Goal: Information Seeking & Learning: Learn about a topic

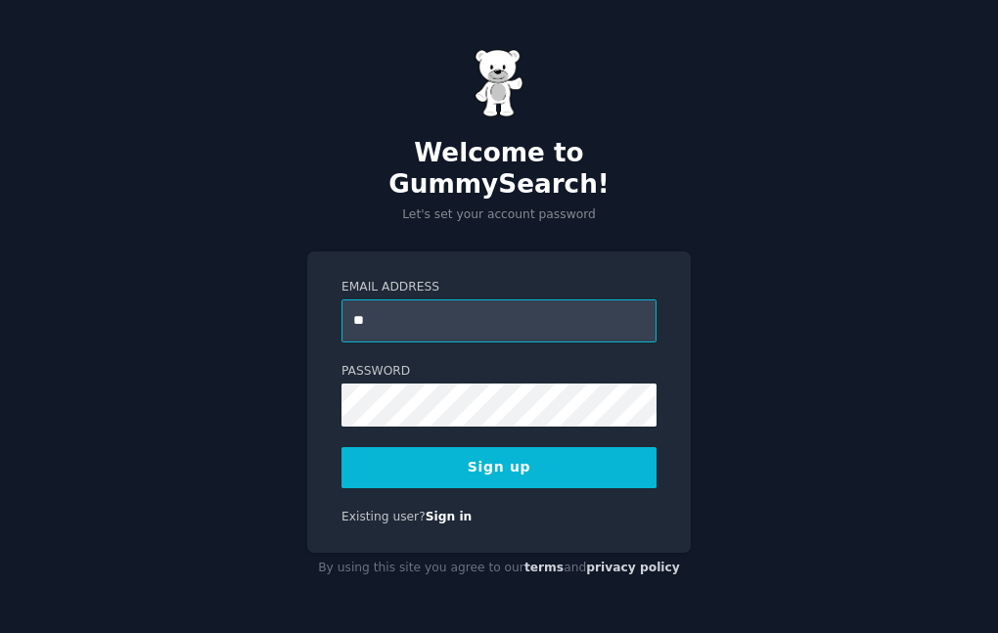
type input "**********"
click at [453, 452] on button "Sign up" at bounding box center [499, 467] width 315 height 41
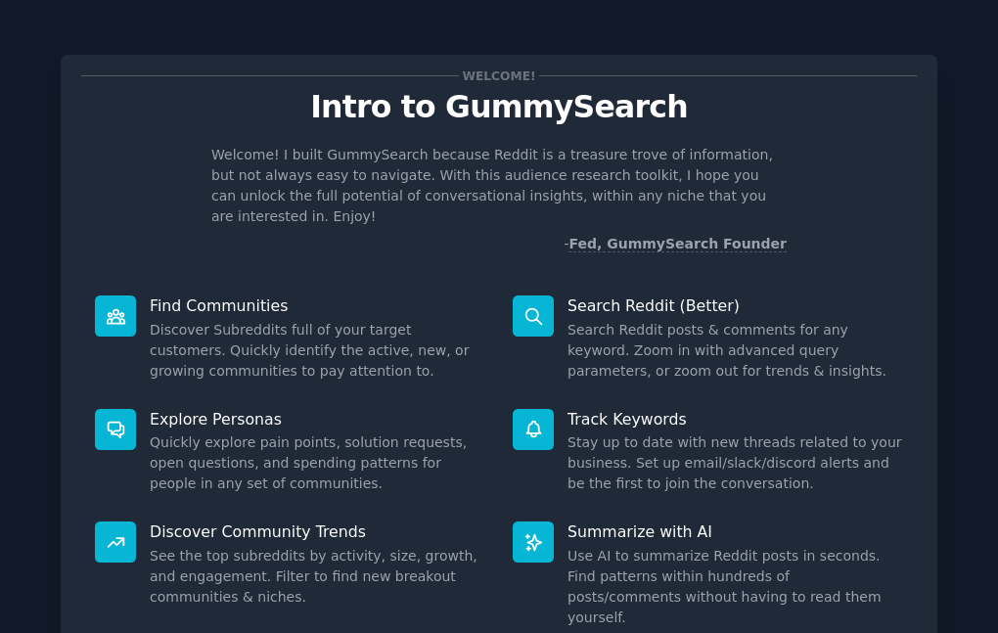
scroll to position [133, 0]
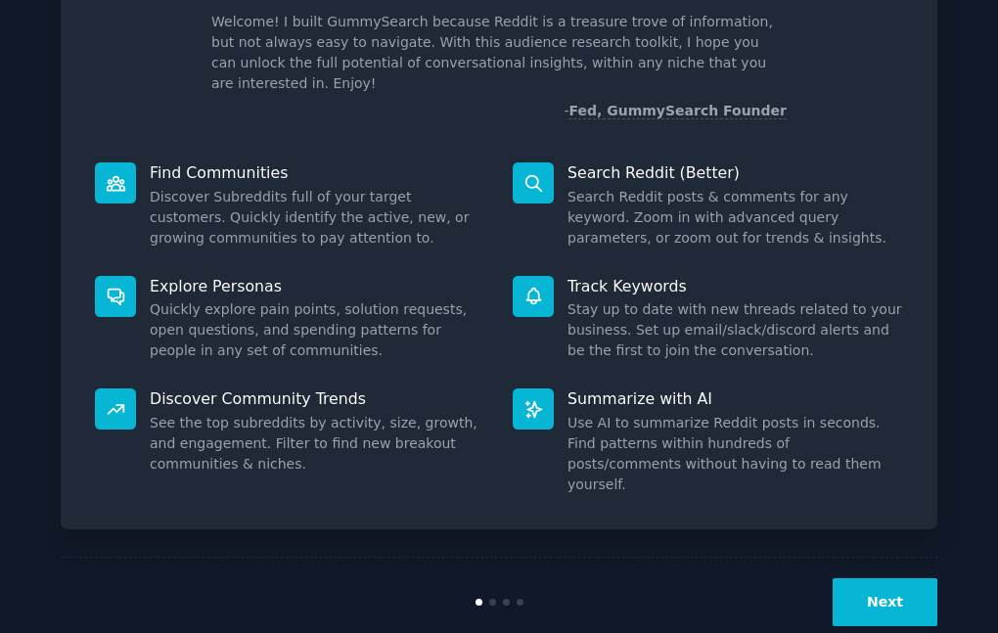
click at [855, 579] on button "Next" at bounding box center [885, 603] width 105 height 48
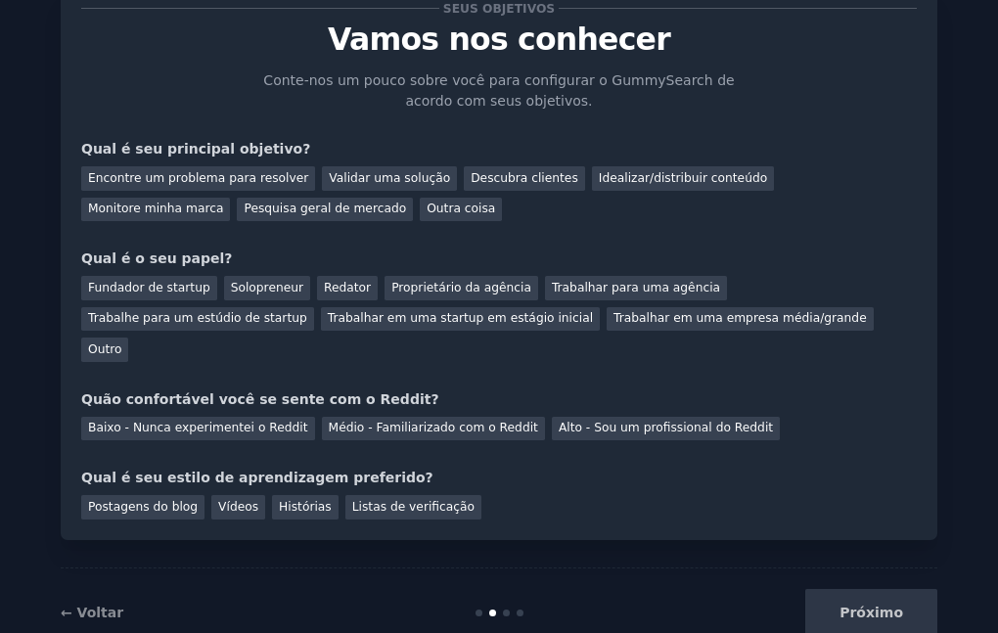
scroll to position [88, 0]
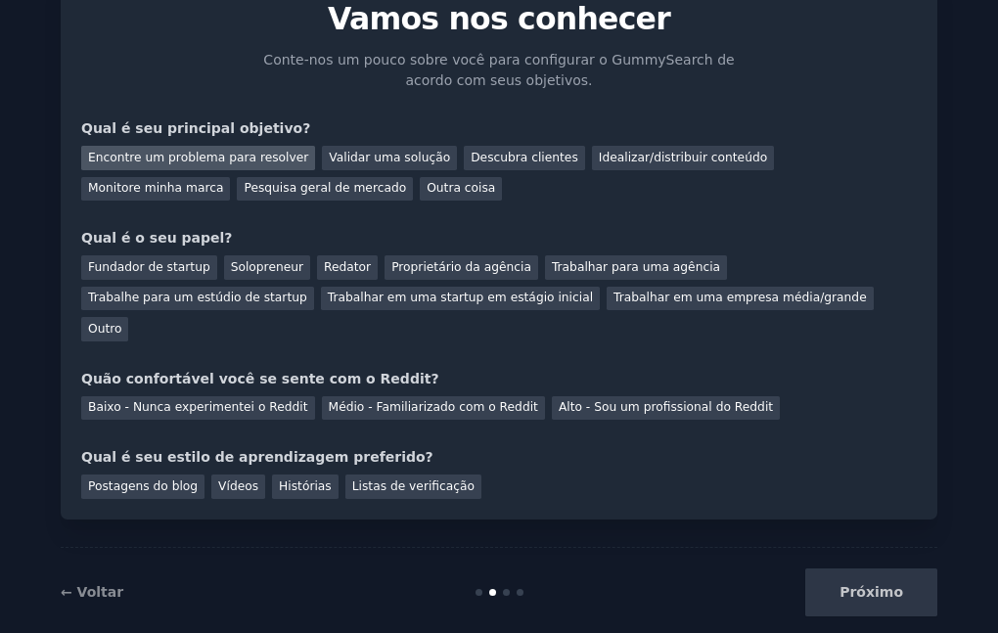
click at [272, 153] on font "Encontre um problema para resolver" at bounding box center [198, 158] width 220 height 14
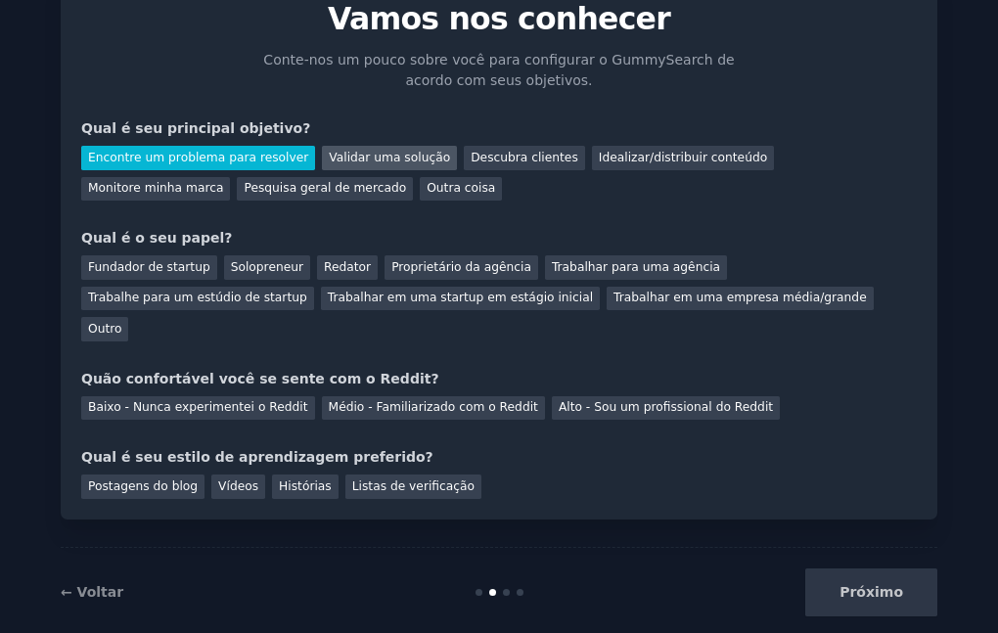
click at [341, 152] on font "Validar uma solução" at bounding box center [389, 158] width 121 height 14
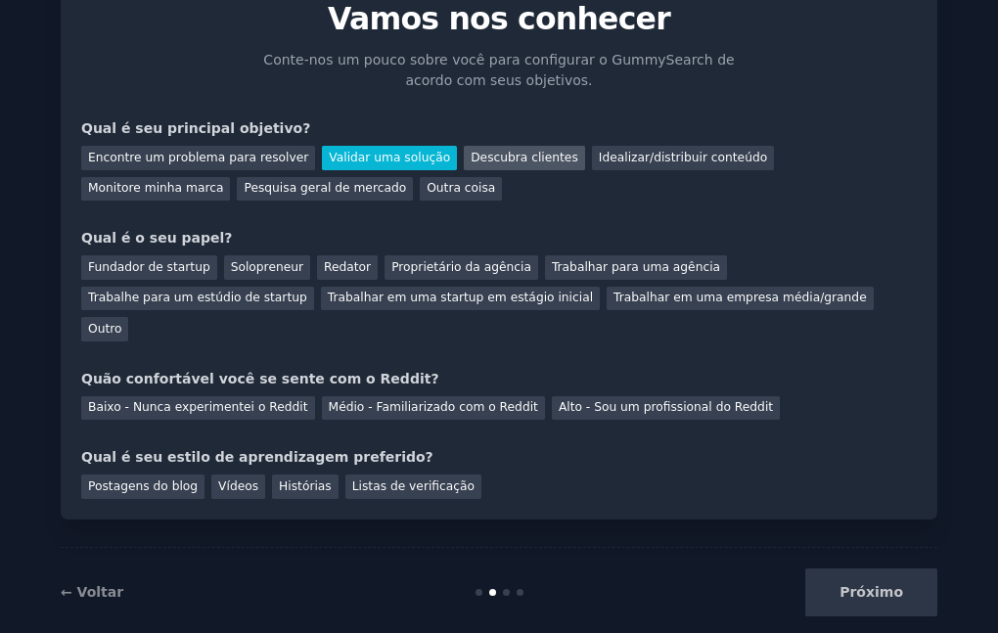
click at [471, 157] on font "Descubra clientes" at bounding box center [525, 158] width 108 height 14
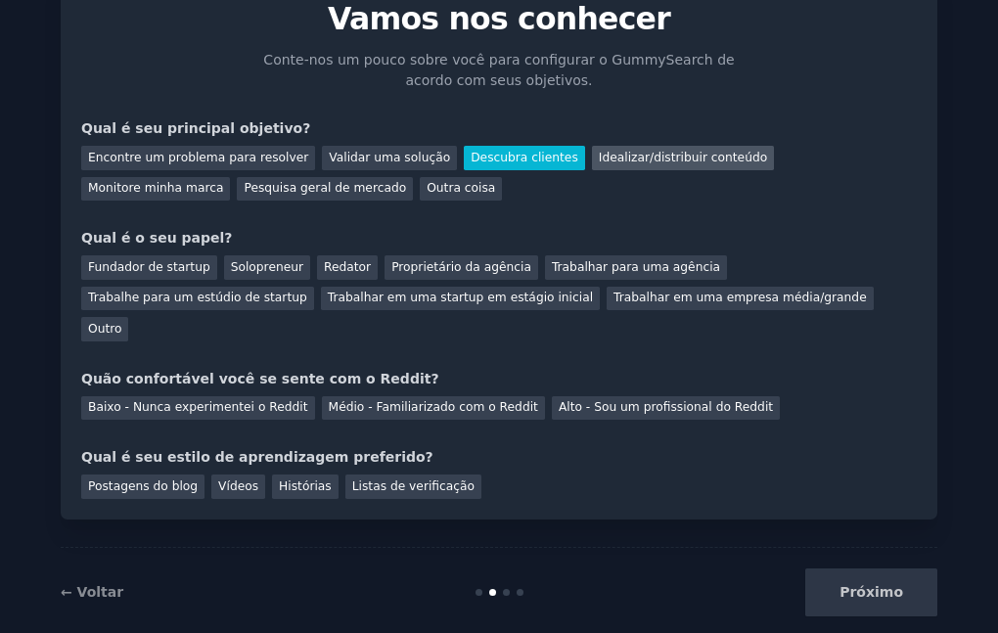
click at [599, 151] on font "Idealizar/distribuir conteúdo" at bounding box center [683, 158] width 168 height 14
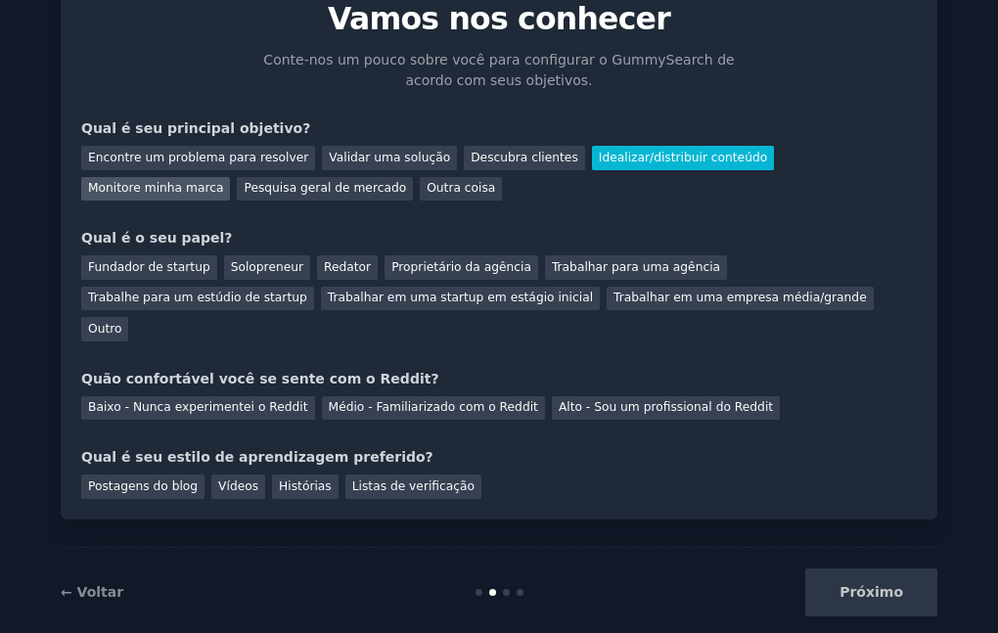
click at [223, 181] on font "Monitore minha marca" at bounding box center [155, 188] width 135 height 14
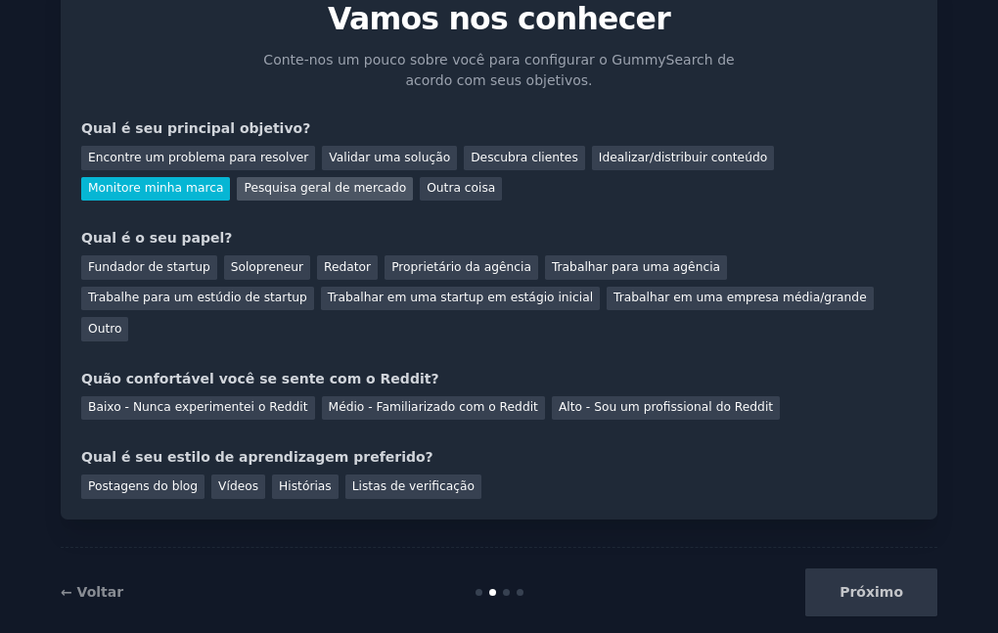
click at [244, 190] on font "Pesquisa geral de mercado" at bounding box center [325, 188] width 162 height 14
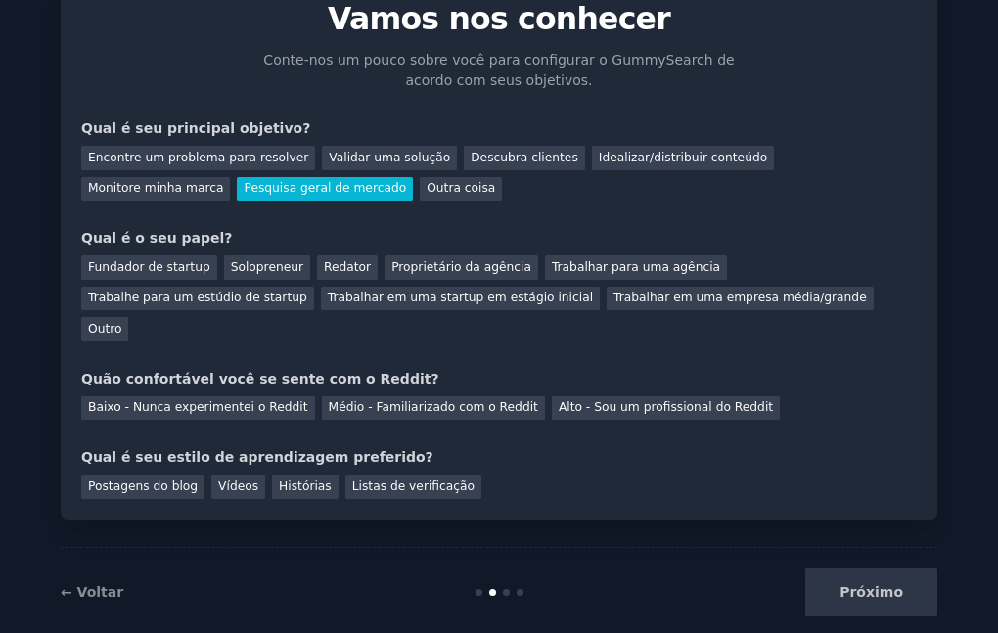
click at [237, 188] on div "Pesquisa geral de mercado" at bounding box center [325, 189] width 176 height 24
click at [174, 274] on font "Fundador de startup" at bounding box center [149, 267] width 122 height 14
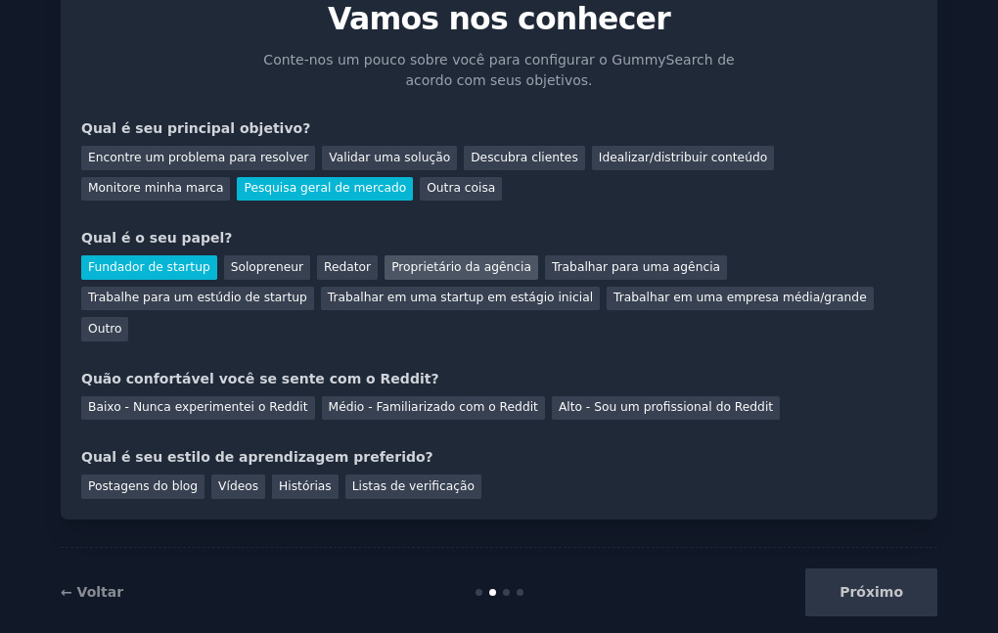
click at [392, 267] on font "Proprietário da agência" at bounding box center [462, 267] width 140 height 14
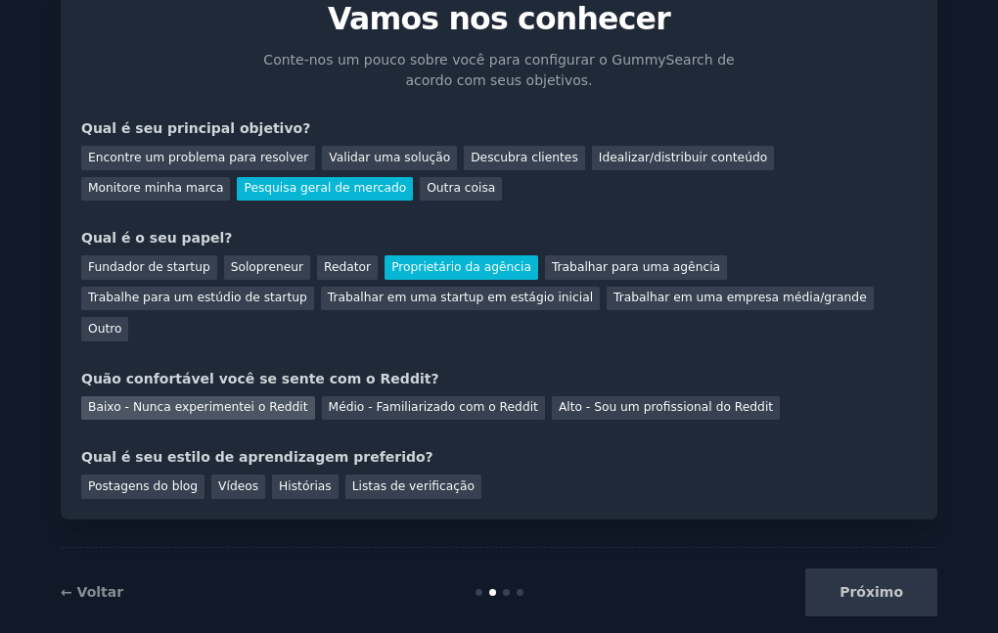
click at [257, 400] on font "Baixo - Nunca experimentei o Reddit" at bounding box center [198, 407] width 220 height 14
click at [279, 480] on font "Histórias" at bounding box center [305, 487] width 53 height 14
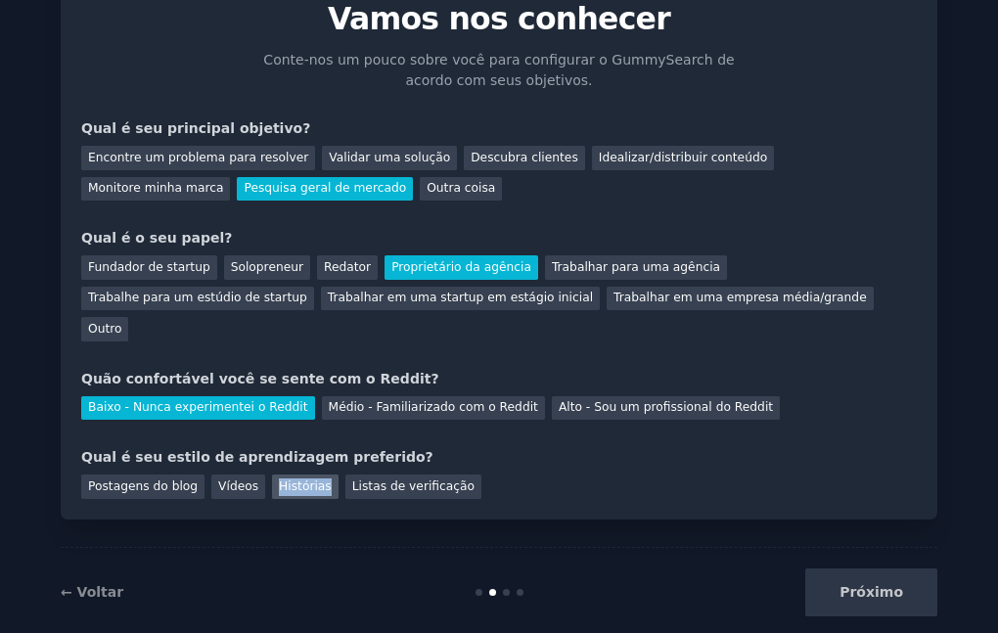
click at [279, 480] on font "Histórias" at bounding box center [305, 487] width 53 height 14
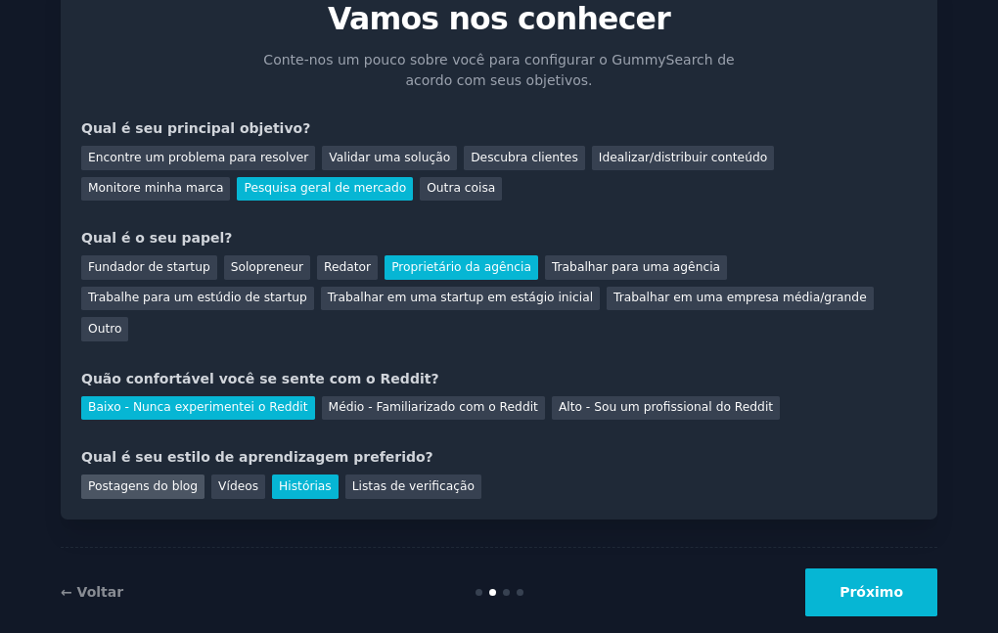
click at [153, 480] on font "Postagens do blog" at bounding box center [143, 487] width 110 height 14
click at [858, 584] on font "Próximo" at bounding box center [872, 592] width 64 height 16
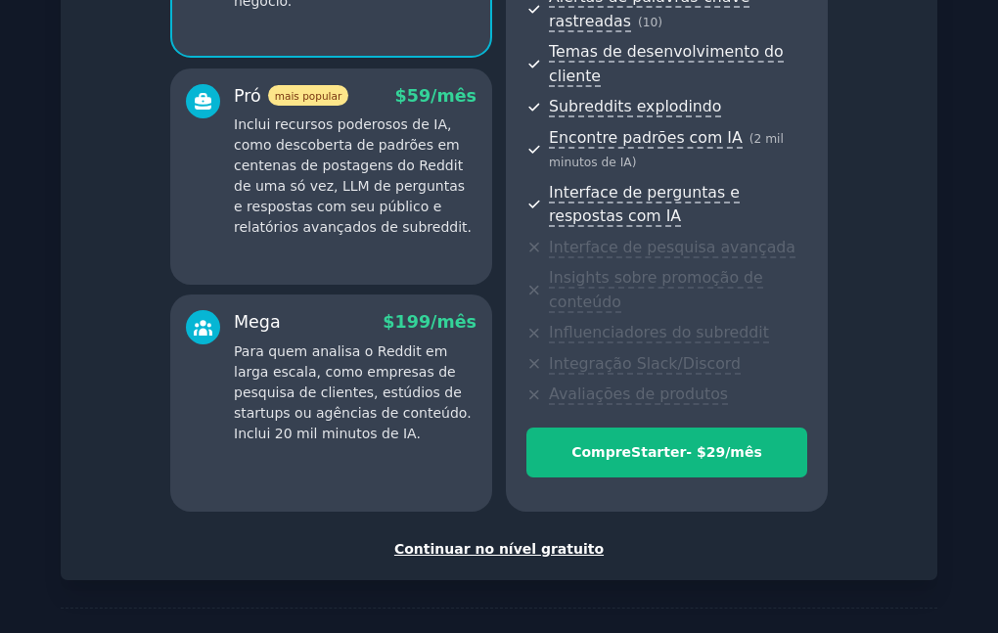
scroll to position [374, 0]
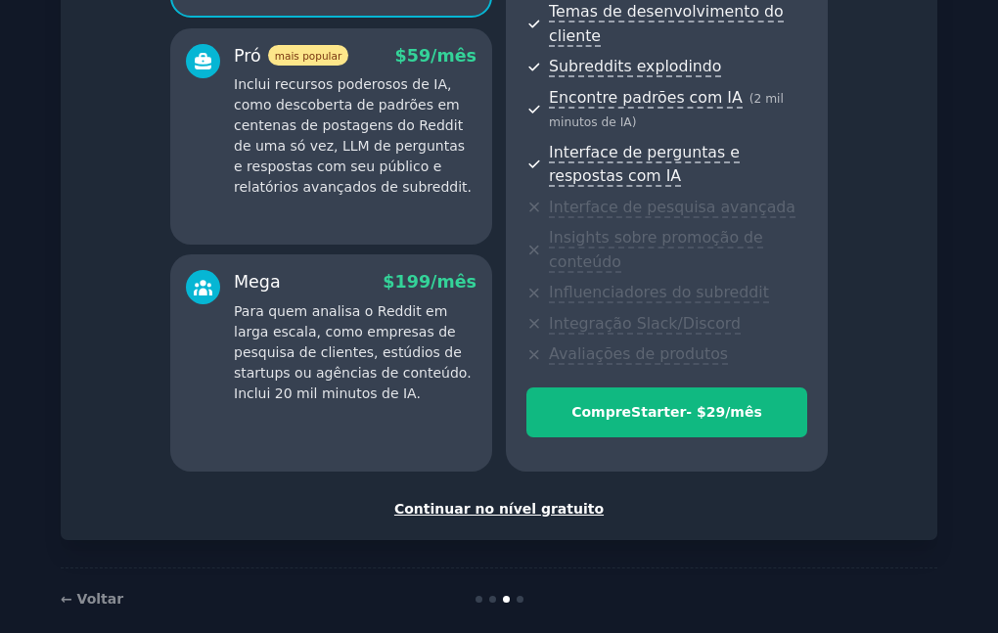
click at [485, 501] on font "Continuar no nível gratuito" at bounding box center [498, 509] width 209 height 16
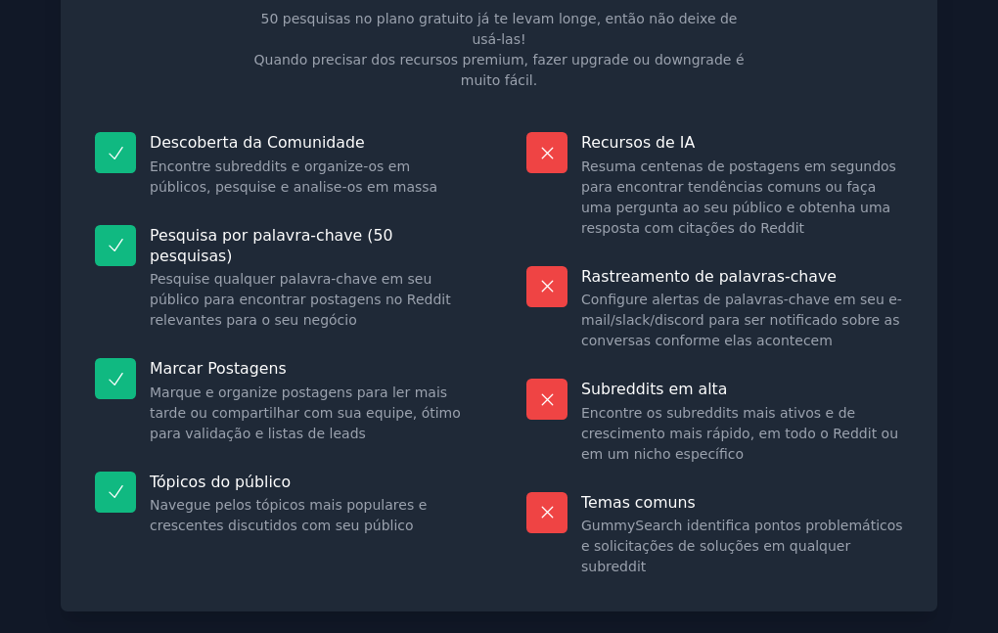
scroll to position [211, 0]
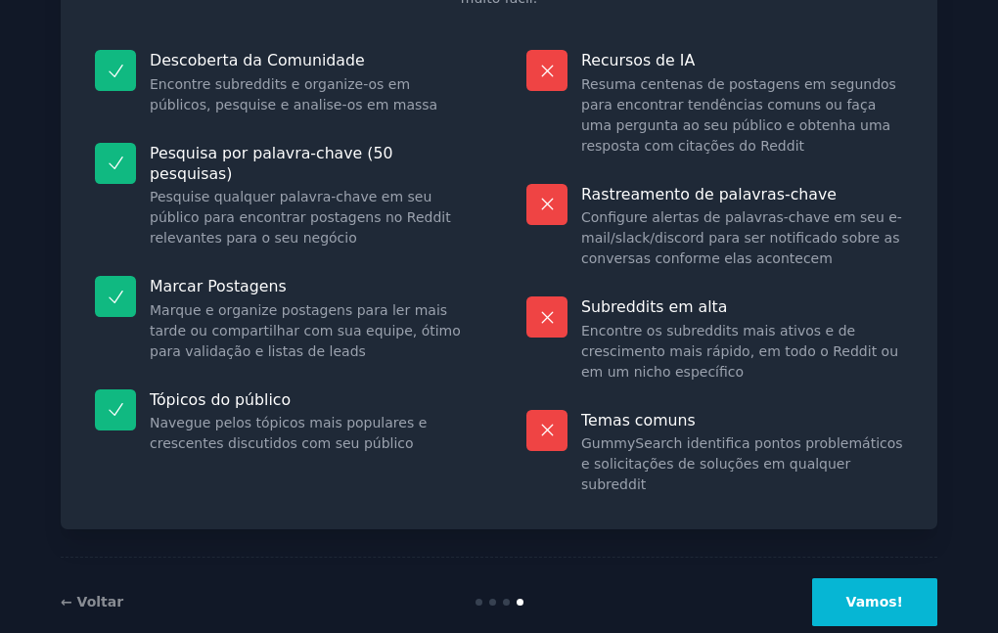
click at [855, 579] on button "Vamos!" at bounding box center [874, 603] width 125 height 48
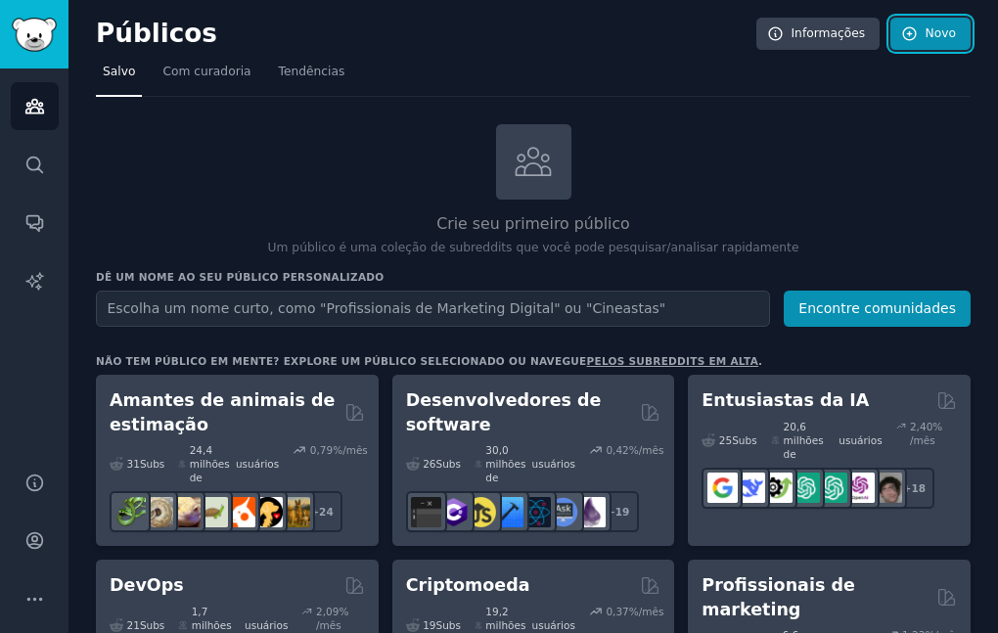
click at [926, 35] on font "Novo" at bounding box center [941, 33] width 30 height 14
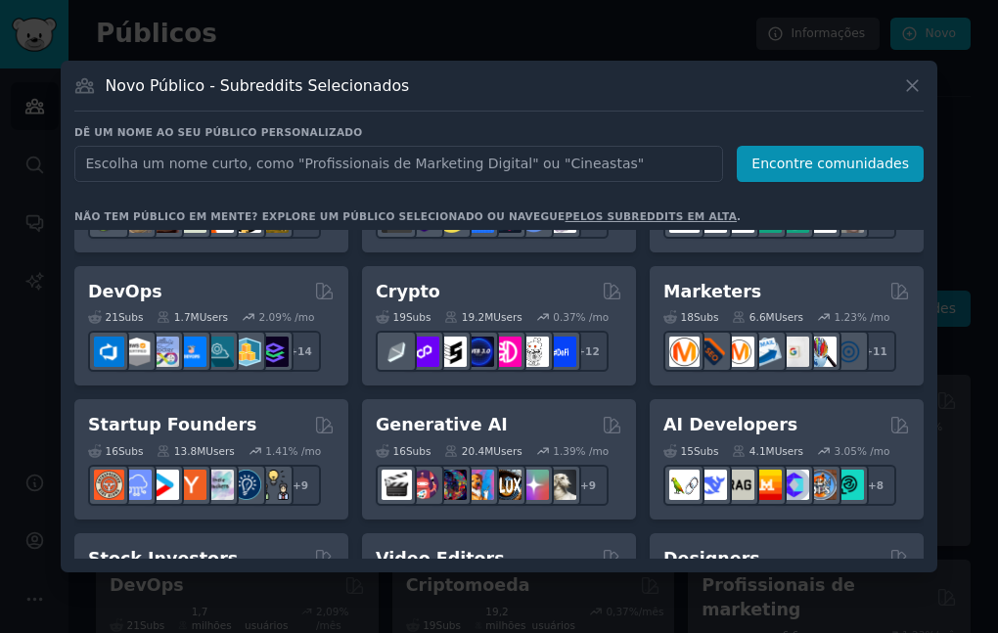
scroll to position [135, 0]
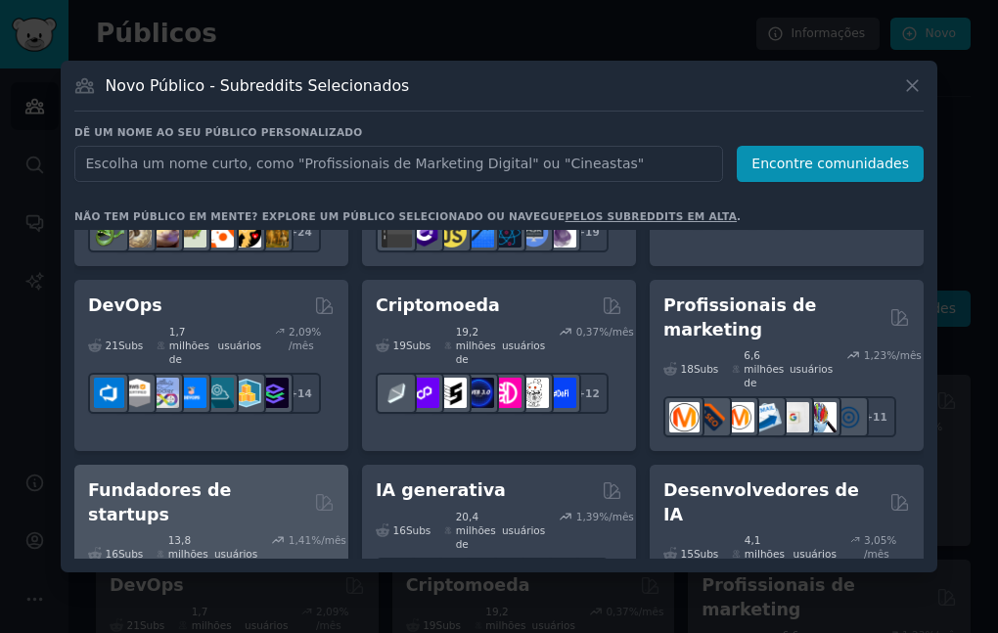
click at [274, 527] on div "16 Subs ​ 13,8 milhões de usuários 1,41 %/mês + 9" at bounding box center [211, 575] width 247 height 96
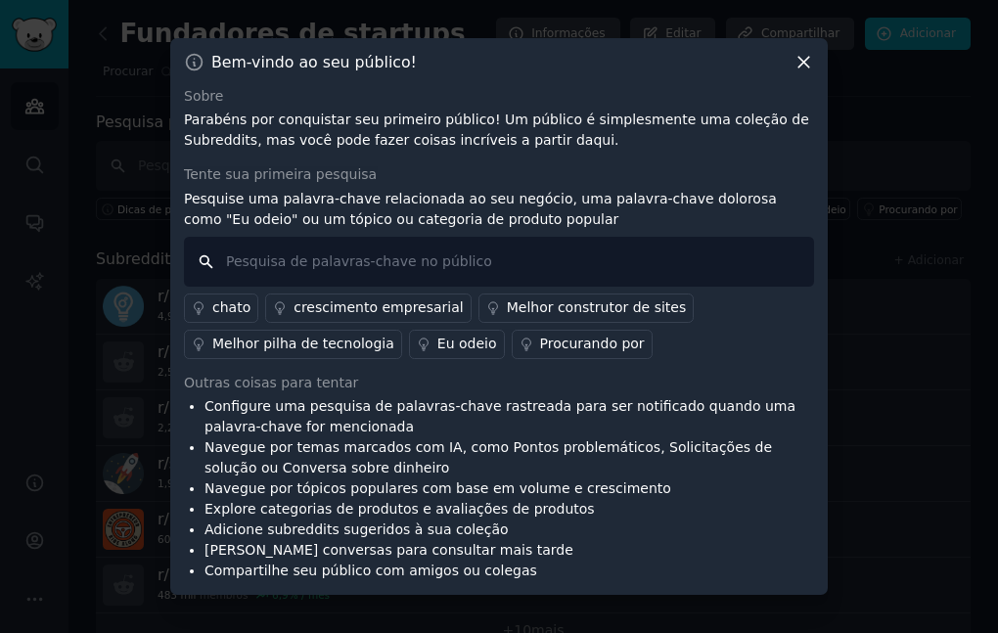
click at [381, 259] on input "text" at bounding box center [499, 262] width 630 height 50
type input "e"
type input "gestão escolar"
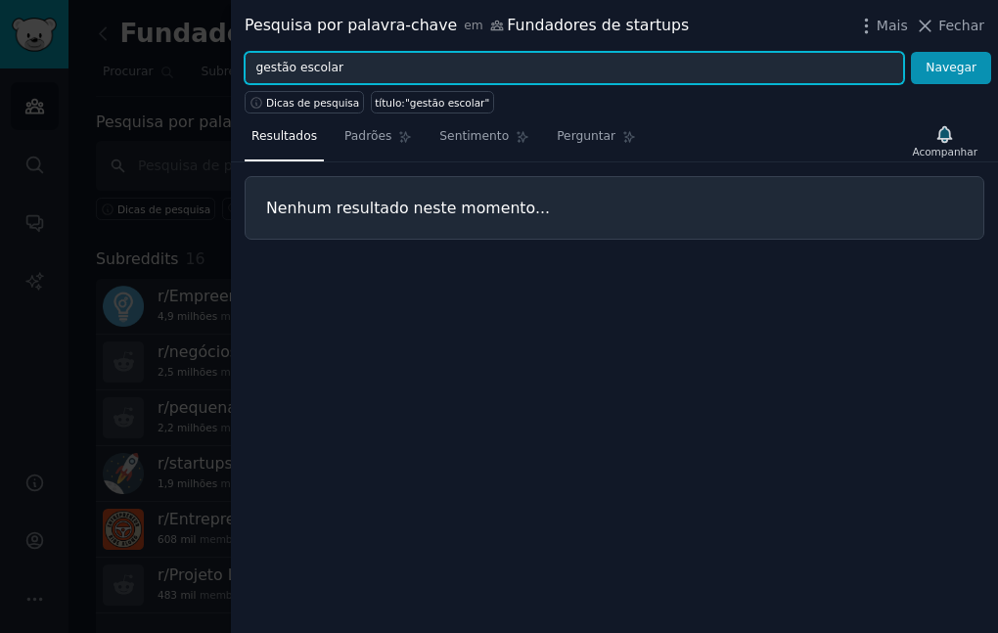
click at [340, 69] on input "gestão escolar" at bounding box center [575, 68] width 660 height 33
drag, startPoint x: 291, startPoint y: 68, endPoint x: 214, endPoint y: 70, distance: 76.4
click at [214, 70] on div "Pesquisa por palavra-chave em Fundadores de startups Mais Fechar gestão escola …" at bounding box center [499, 316] width 998 height 633
click at [911, 52] on button "Navegar" at bounding box center [951, 68] width 80 height 33
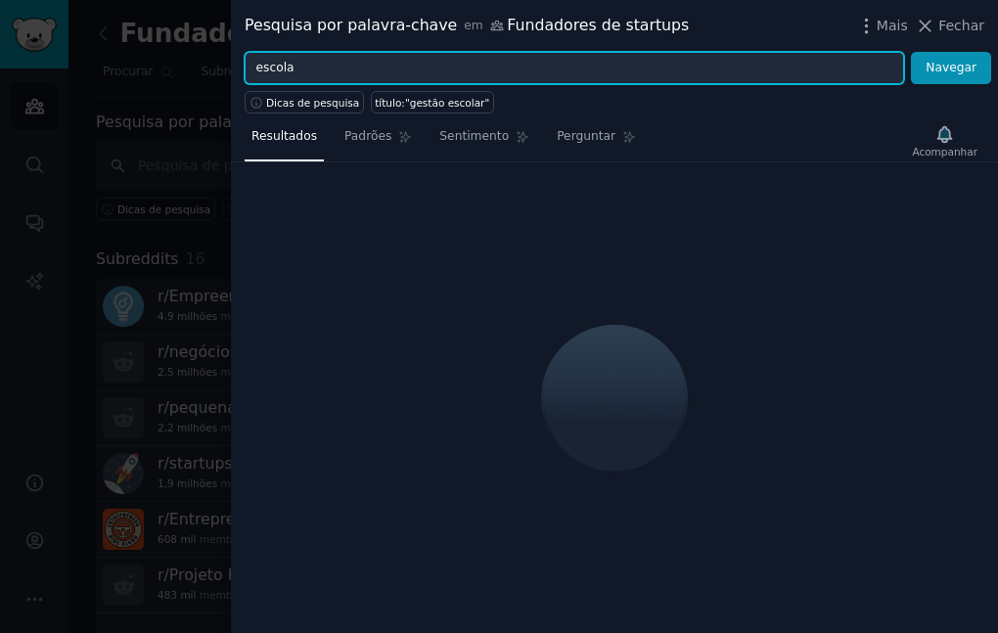
click at [911, 52] on button "Navegar" at bounding box center [951, 68] width 80 height 33
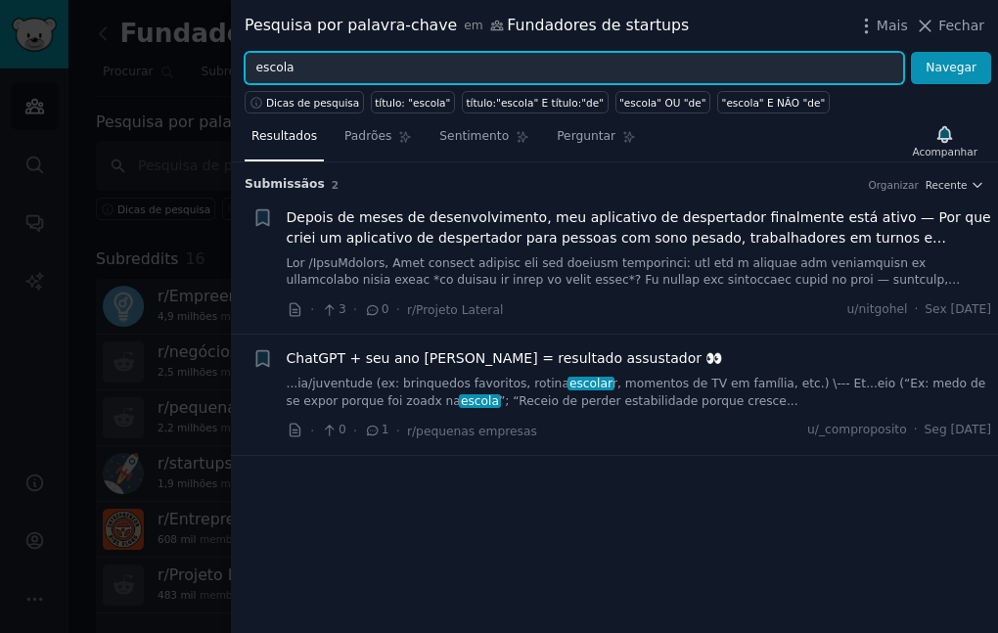
click at [350, 69] on input "escola" at bounding box center [575, 68] width 660 height 33
type input "e"
type input "Marketing escolar"
click at [911, 52] on button "Navegar" at bounding box center [951, 68] width 80 height 33
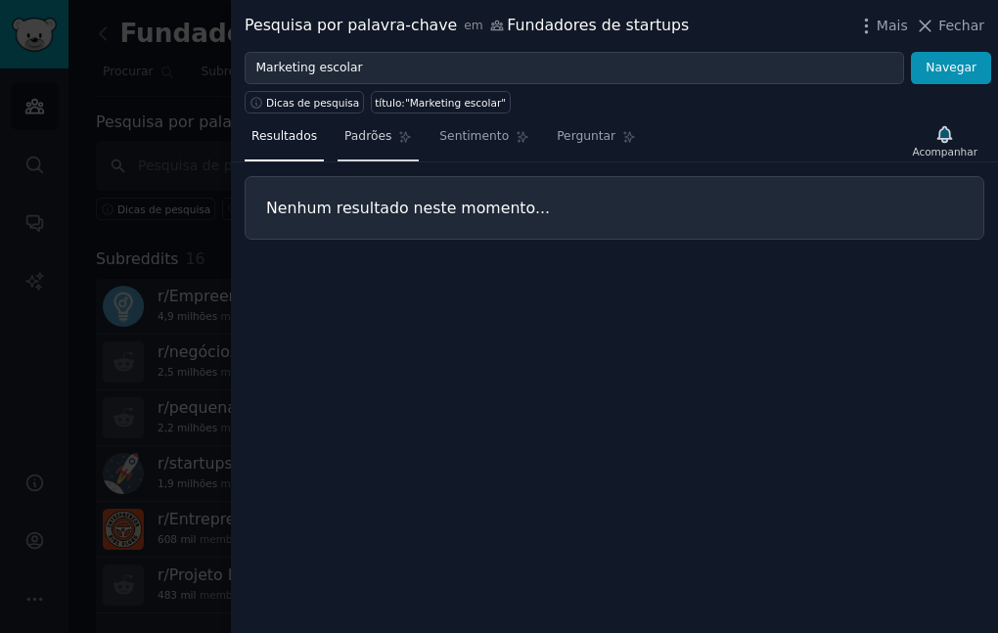
click at [348, 124] on link "Padrões" at bounding box center [378, 141] width 81 height 40
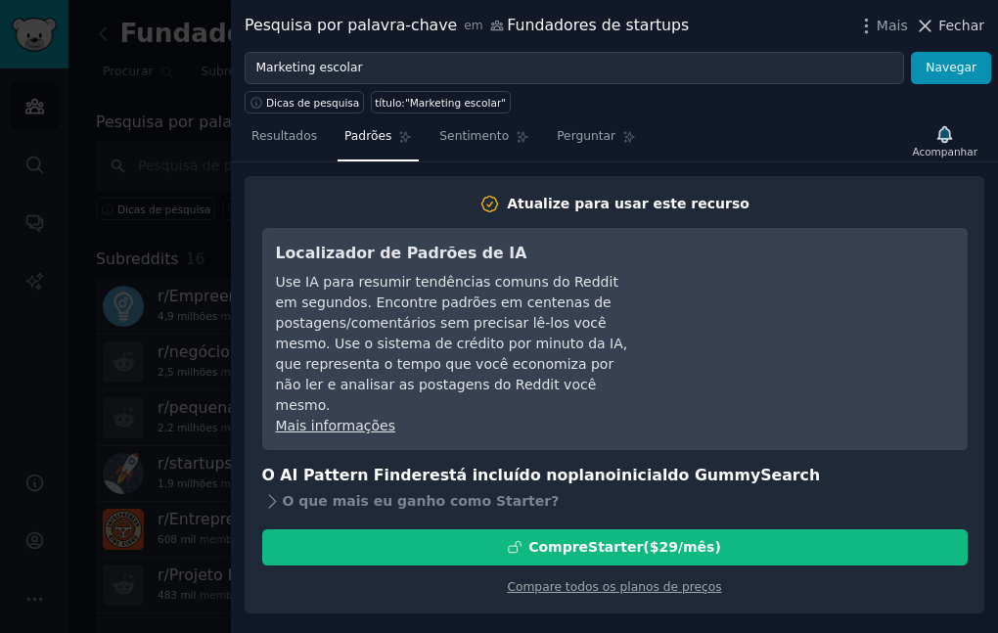
click at [921, 26] on icon at bounding box center [925, 26] width 21 height 21
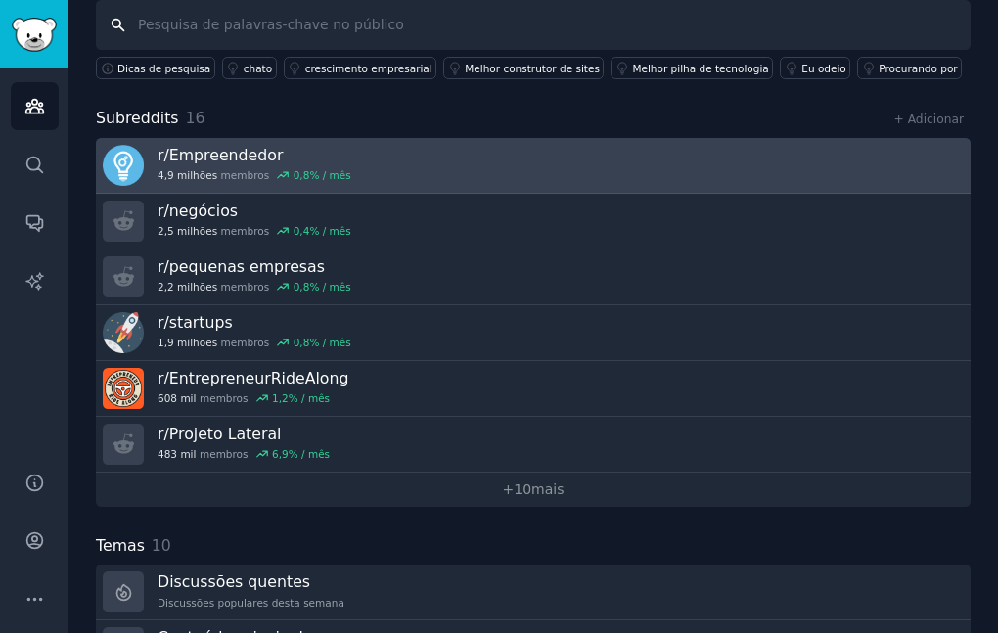
scroll to position [98, 0]
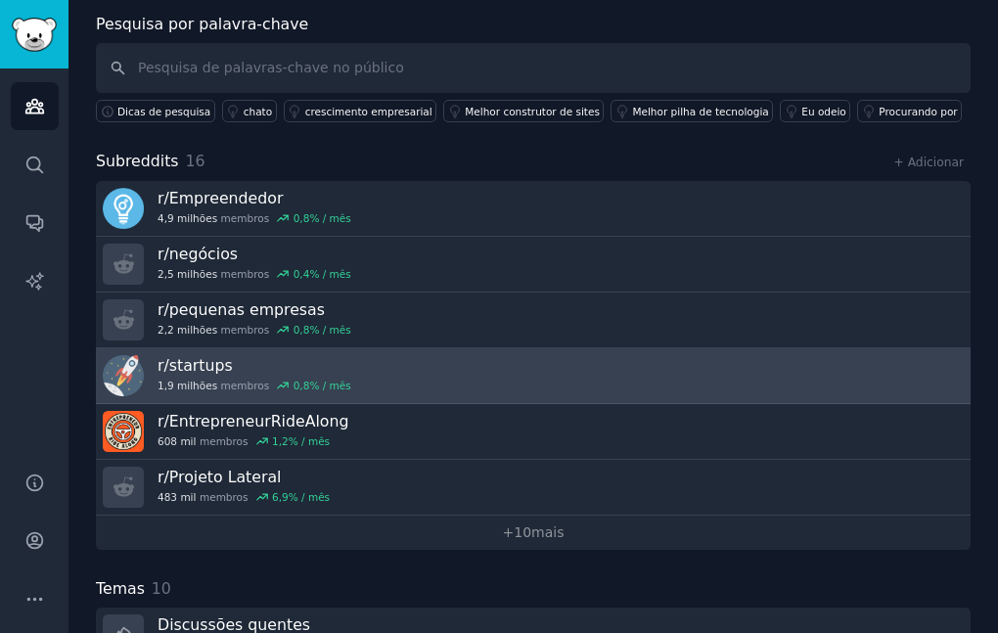
click at [482, 384] on link "r/ startups 1,9 milhões membros 0,8 % / mês" at bounding box center [533, 376] width 875 height 56
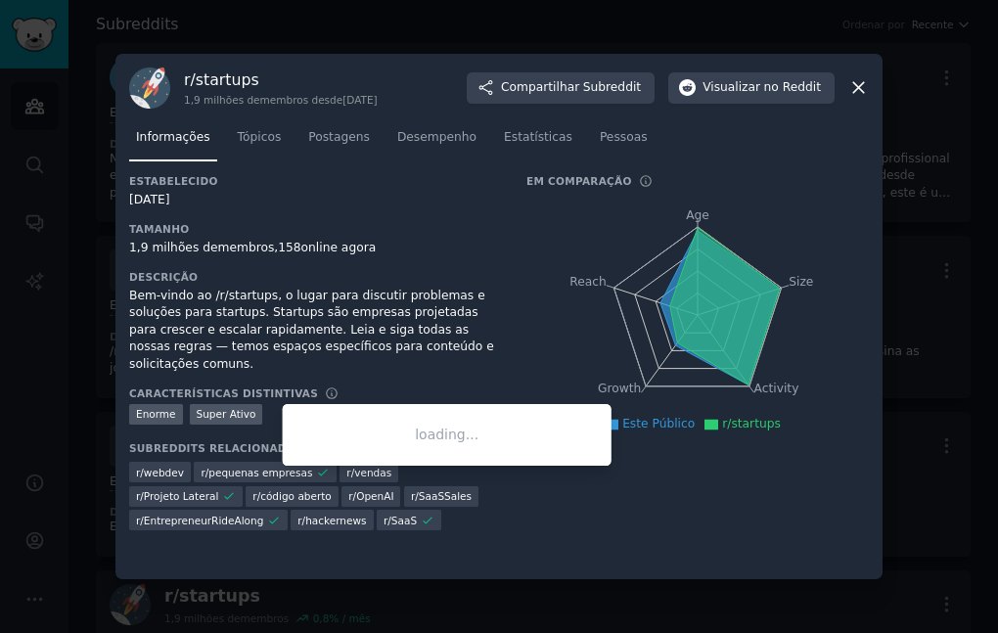
click at [419, 490] on font "SaaSSales" at bounding box center [445, 496] width 53 height 12
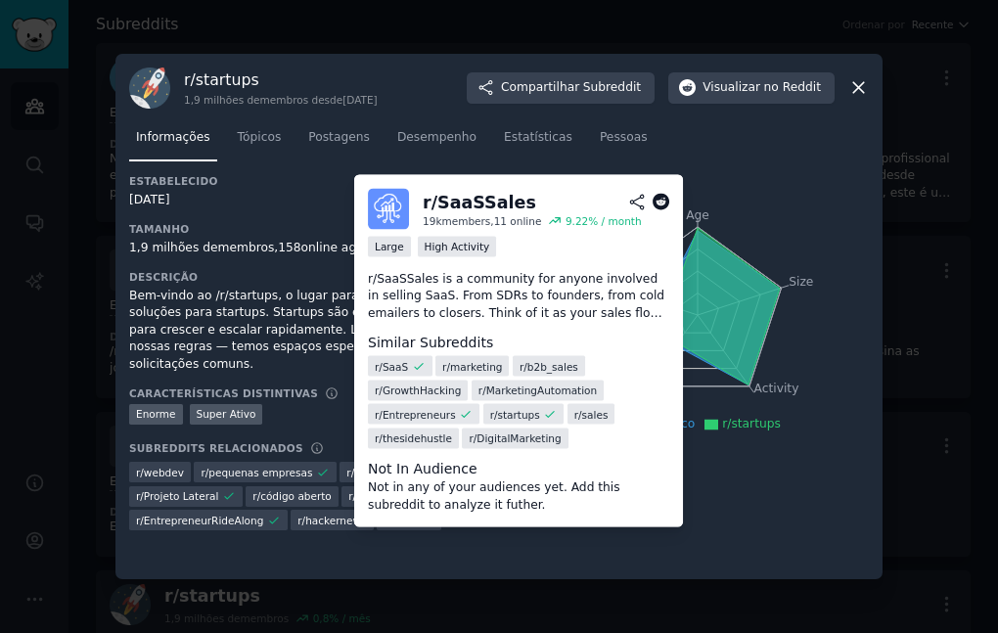
click at [404, 486] on div "r/ SaaSSales" at bounding box center [441, 496] width 74 height 21
